Goal: Navigation & Orientation: Go to known website

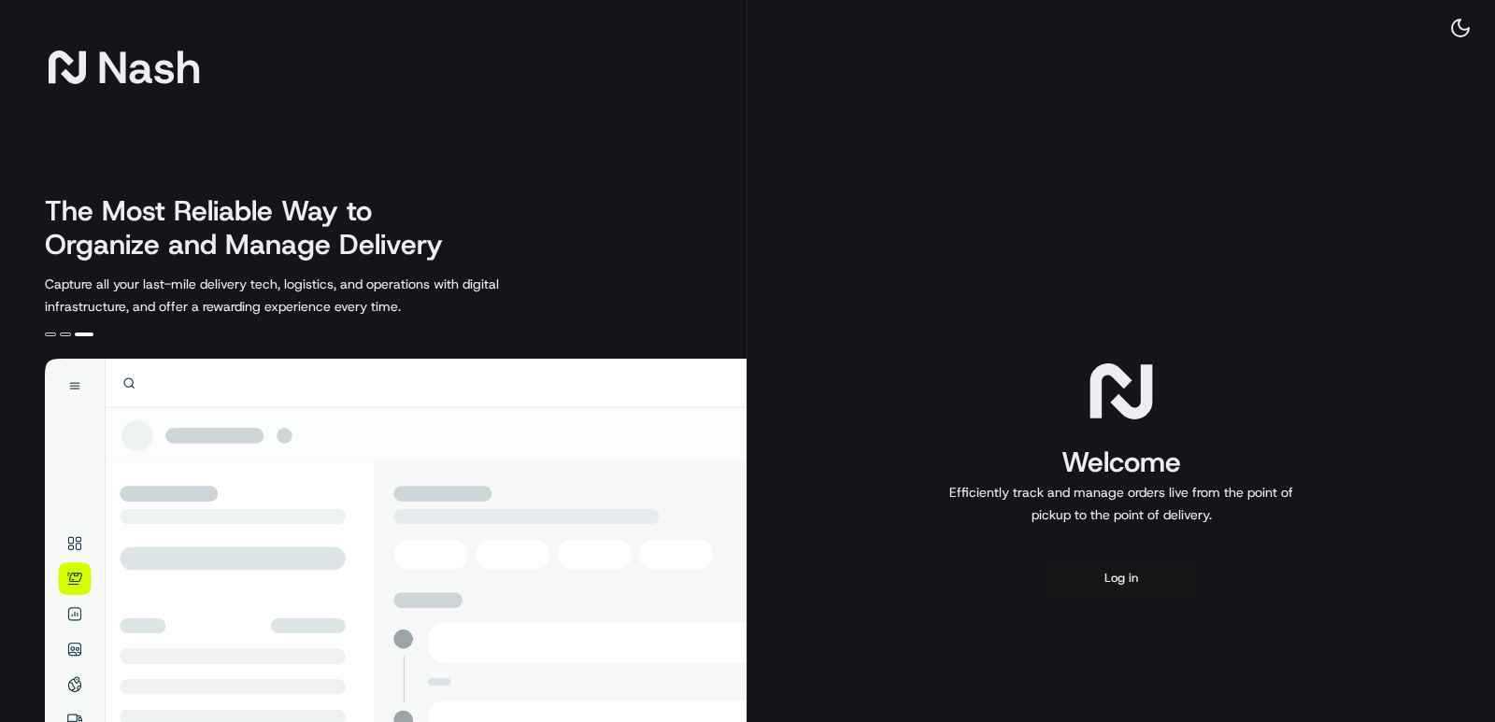
click at [1137, 595] on button "Log in" at bounding box center [1120, 578] width 149 height 45
